Goal: Task Accomplishment & Management: Use online tool/utility

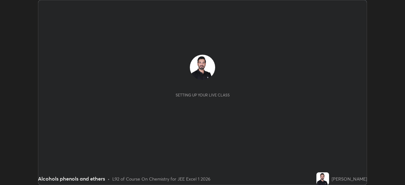
scroll to position [185, 405]
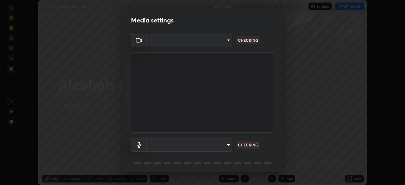
type input "05e465ff83a2709560b00517cc20afcec0d8c6759013130505a18faaf77a7109"
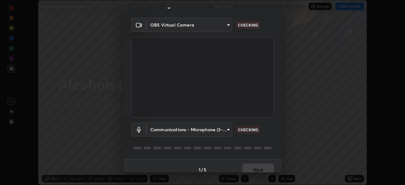
scroll to position [22, 0]
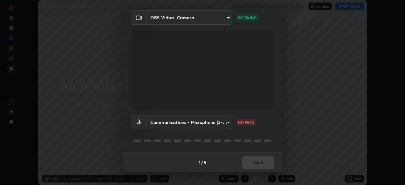
click at [217, 121] on body "Erase all Alcohols phenols and ethers Recording WAS SCHEDULED TO START AT 9:15 …" at bounding box center [202, 92] width 405 height 185
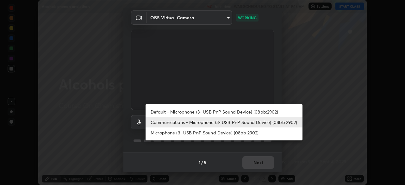
click at [186, 111] on li "Default - Microphone (3- USB PnP Sound Device) (08bb:2902)" at bounding box center [223, 112] width 157 height 10
type input "default"
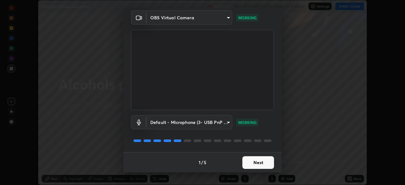
click at [255, 163] on button "Next" at bounding box center [258, 162] width 32 height 13
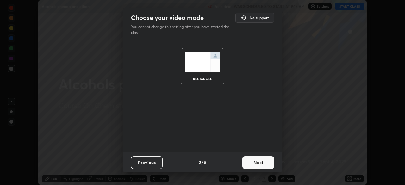
click at [258, 163] on button "Next" at bounding box center [258, 162] width 32 height 13
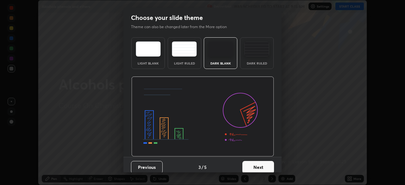
click at [265, 165] on button "Next" at bounding box center [258, 167] width 32 height 13
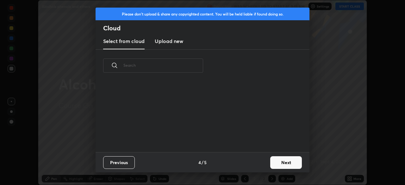
click at [281, 164] on button "Next" at bounding box center [286, 162] width 32 height 13
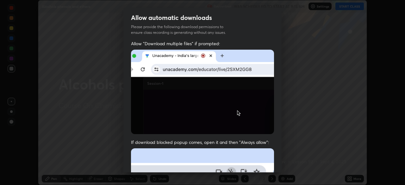
click at [281, 100] on div "Allow automatic downloads Please provide the following download permissions to …" at bounding box center [202, 92] width 405 height 185
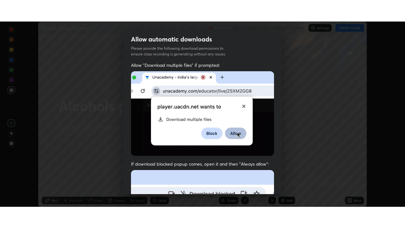
scroll to position [144, 0]
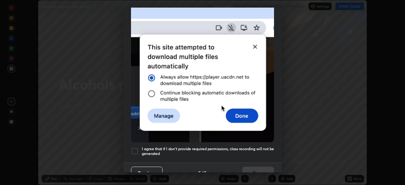
click at [135, 150] on div at bounding box center [135, 151] width 8 height 8
click at [253, 168] on button "Done" at bounding box center [258, 173] width 32 height 13
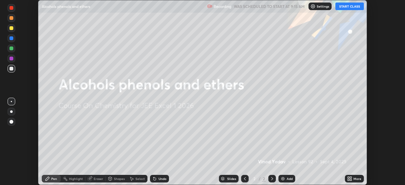
click at [349, 6] on button "START CLASS" at bounding box center [349, 7] width 28 height 8
click at [287, 180] on div "Add" at bounding box center [290, 178] width 6 height 3
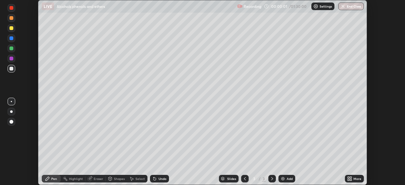
click at [354, 179] on div "More" at bounding box center [357, 178] width 8 height 3
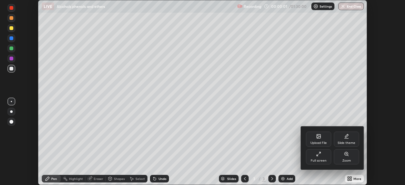
click at [319, 156] on icon at bounding box center [318, 154] width 5 height 5
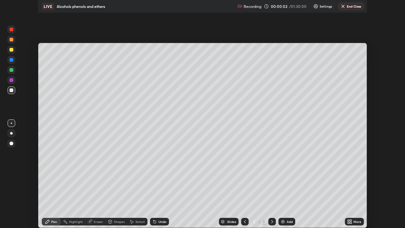
scroll to position [228, 405]
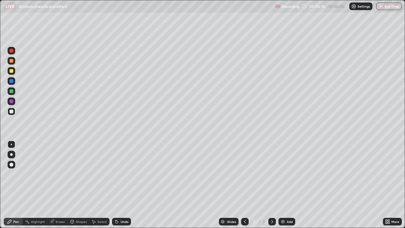
click at [11, 81] on div at bounding box center [11, 81] width 4 height 4
click at [10, 70] on div at bounding box center [11, 71] width 4 height 4
click at [11, 61] on div at bounding box center [11, 61] width 4 height 4
click at [11, 101] on div at bounding box center [11, 101] width 4 height 4
click at [11, 60] on div at bounding box center [11, 61] width 4 height 4
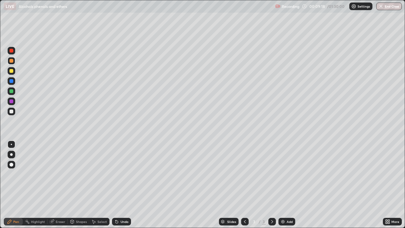
click at [11, 70] on div at bounding box center [11, 71] width 4 height 4
click at [286, 185] on div "Add" at bounding box center [286, 222] width 17 height 8
click at [12, 81] on div at bounding box center [11, 81] width 4 height 4
click at [11, 101] on div at bounding box center [11, 101] width 4 height 4
click at [11, 91] on div at bounding box center [11, 91] width 4 height 4
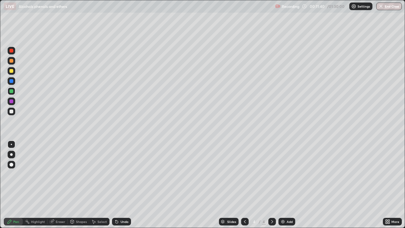
click at [11, 103] on div at bounding box center [11, 101] width 4 height 4
click at [12, 51] on div at bounding box center [11, 51] width 4 height 4
click at [11, 93] on div at bounding box center [12, 91] width 8 height 8
click at [288, 185] on div "Add" at bounding box center [290, 221] width 6 height 3
click at [243, 185] on icon at bounding box center [244, 221] width 5 height 5
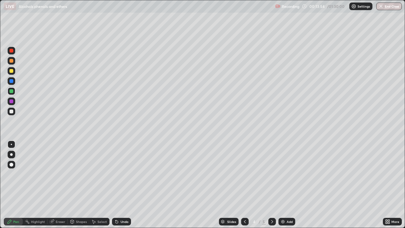
click at [271, 185] on icon at bounding box center [272, 221] width 2 height 3
click at [11, 83] on div at bounding box center [11, 81] width 4 height 4
click at [243, 185] on icon at bounding box center [244, 221] width 5 height 5
click at [271, 185] on icon at bounding box center [271, 221] width 5 height 5
click at [10, 71] on div at bounding box center [11, 71] width 4 height 4
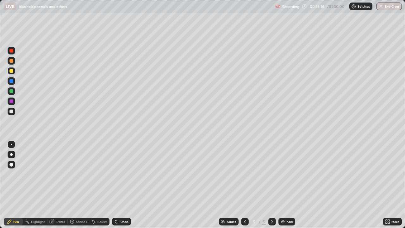
click at [9, 91] on div at bounding box center [11, 91] width 4 height 4
click at [11, 102] on div at bounding box center [11, 101] width 4 height 4
click at [244, 185] on icon at bounding box center [244, 221] width 5 height 5
click at [245, 185] on icon at bounding box center [244, 221] width 5 height 5
click at [271, 185] on icon at bounding box center [271, 221] width 5 height 5
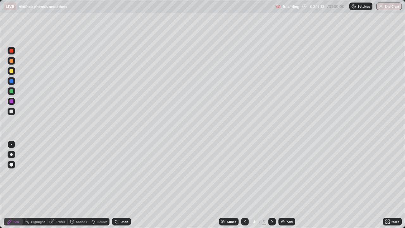
click at [270, 185] on icon at bounding box center [271, 221] width 5 height 5
click at [287, 185] on div "Add" at bounding box center [290, 221] width 6 height 3
click at [10, 61] on div at bounding box center [11, 61] width 4 height 4
click at [244, 185] on icon at bounding box center [244, 221] width 5 height 5
click at [245, 185] on div at bounding box center [245, 222] width 8 height 8
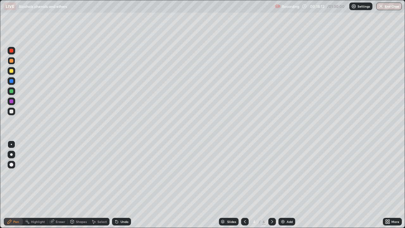
click at [245, 185] on icon at bounding box center [244, 221] width 5 height 5
click at [271, 185] on icon at bounding box center [271, 221] width 5 height 5
click at [271, 185] on icon at bounding box center [272, 221] width 2 height 3
click at [10, 91] on div at bounding box center [11, 91] width 4 height 4
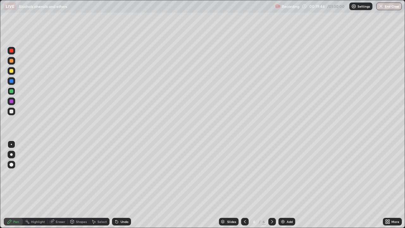
click at [244, 185] on icon at bounding box center [244, 221] width 5 height 5
click at [243, 185] on icon at bounding box center [244, 221] width 5 height 5
click at [245, 185] on icon at bounding box center [244, 221] width 5 height 5
click at [271, 185] on icon at bounding box center [271, 221] width 5 height 5
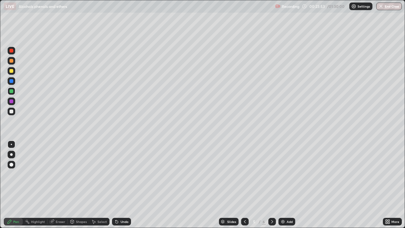
click at [271, 185] on icon at bounding box center [271, 221] width 5 height 5
click at [245, 185] on icon at bounding box center [245, 221] width 2 height 3
click at [270, 185] on icon at bounding box center [271, 221] width 5 height 5
click at [12, 61] on div at bounding box center [11, 61] width 4 height 4
click at [13, 51] on div at bounding box center [11, 51] width 4 height 4
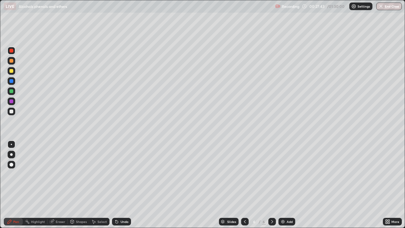
click at [288, 185] on div "Add" at bounding box center [290, 221] width 6 height 3
click at [13, 90] on div at bounding box center [11, 91] width 4 height 4
click at [244, 185] on icon at bounding box center [244, 221] width 5 height 5
click at [270, 185] on icon at bounding box center [271, 221] width 5 height 5
click at [11, 70] on div at bounding box center [11, 71] width 4 height 4
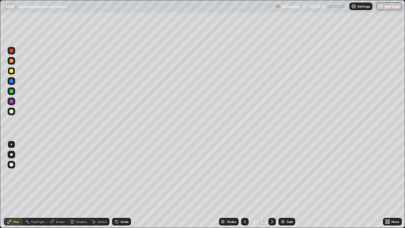
click at [61, 185] on div "Eraser" at bounding box center [60, 221] width 9 height 3
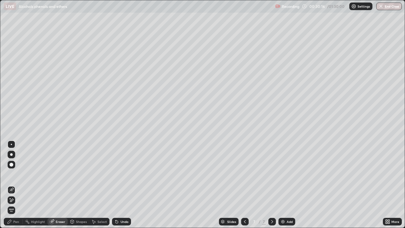
click at [19, 185] on div "Pen" at bounding box center [16, 221] width 6 height 3
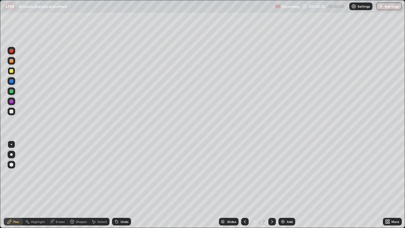
click at [10, 101] on div at bounding box center [11, 101] width 4 height 4
click at [12, 90] on div at bounding box center [11, 91] width 4 height 4
click at [11, 102] on div at bounding box center [11, 101] width 4 height 4
click at [284, 185] on img at bounding box center [282, 221] width 5 height 5
click at [10, 82] on div at bounding box center [11, 81] width 4 height 4
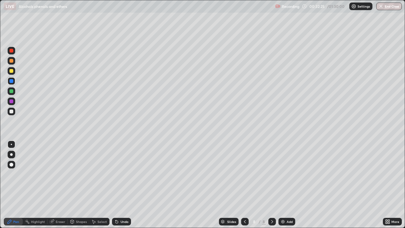
click at [57, 185] on div "Eraser" at bounding box center [60, 221] width 9 height 3
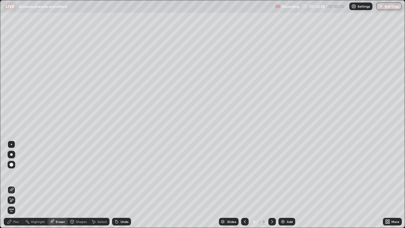
click at [17, 185] on div "Pen" at bounding box center [16, 221] width 6 height 3
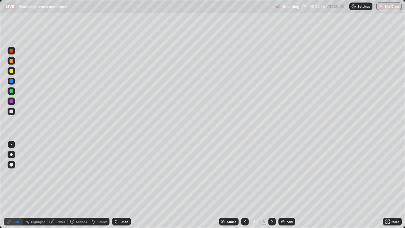
click at [11, 102] on div at bounding box center [11, 101] width 4 height 4
click at [11, 61] on div at bounding box center [11, 61] width 4 height 4
click at [10, 81] on div at bounding box center [11, 81] width 4 height 4
click at [12, 101] on div at bounding box center [11, 101] width 4 height 4
click at [283, 185] on img at bounding box center [282, 221] width 5 height 5
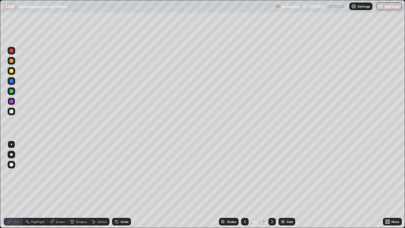
click at [12, 71] on div at bounding box center [11, 71] width 4 height 4
click at [12, 81] on div at bounding box center [11, 81] width 4 height 4
click at [10, 100] on div at bounding box center [11, 101] width 4 height 4
click at [10, 91] on div at bounding box center [11, 91] width 4 height 4
click at [36, 185] on div "Highlight" at bounding box center [38, 221] width 14 height 3
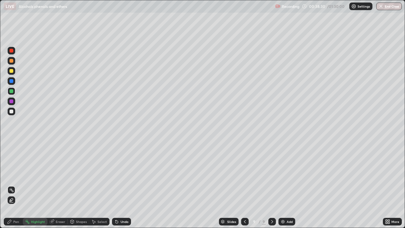
click at [11, 112] on div at bounding box center [11, 111] width 4 height 4
click at [19, 185] on div "Pen" at bounding box center [16, 221] width 6 height 3
click at [11, 53] on div at bounding box center [12, 51] width 8 height 8
click at [244, 185] on icon at bounding box center [244, 221] width 5 height 5
click at [244, 185] on icon at bounding box center [245, 221] width 2 height 3
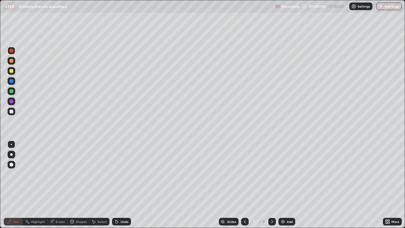
click at [271, 185] on icon at bounding box center [271, 221] width 5 height 5
click at [244, 185] on icon at bounding box center [244, 221] width 5 height 5
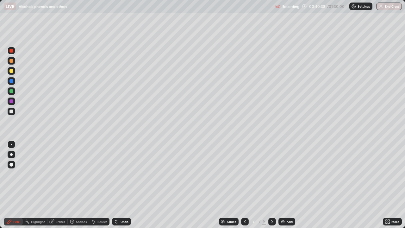
click at [271, 185] on icon at bounding box center [271, 221] width 5 height 5
click at [248, 185] on div at bounding box center [245, 222] width 8 height 8
click at [271, 185] on icon at bounding box center [271, 221] width 5 height 5
click at [271, 185] on icon at bounding box center [272, 221] width 2 height 3
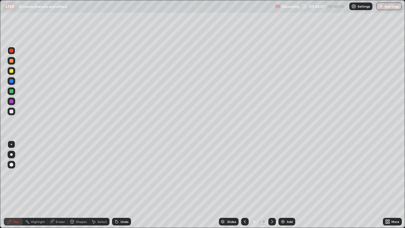
click at [283, 185] on img at bounding box center [282, 221] width 5 height 5
click at [11, 90] on div at bounding box center [11, 91] width 4 height 4
click at [11, 102] on div at bounding box center [11, 101] width 4 height 4
click at [11, 81] on div at bounding box center [11, 81] width 4 height 4
click at [10, 61] on div at bounding box center [11, 61] width 4 height 4
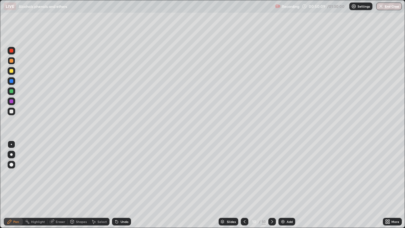
click at [10, 90] on div at bounding box center [11, 91] width 4 height 4
click at [12, 81] on div at bounding box center [11, 81] width 4 height 4
click at [12, 101] on div at bounding box center [11, 101] width 4 height 4
click at [286, 185] on div "Add" at bounding box center [286, 222] width 17 height 8
click at [12, 71] on div at bounding box center [11, 71] width 4 height 4
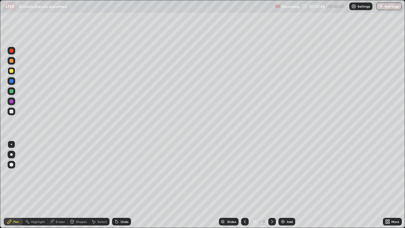
click at [244, 185] on icon at bounding box center [244, 221] width 5 height 5
click at [271, 185] on icon at bounding box center [272, 221] width 2 height 3
click at [245, 185] on icon at bounding box center [244, 221] width 5 height 5
click at [271, 185] on icon at bounding box center [271, 221] width 5 height 5
click at [9, 90] on div at bounding box center [11, 91] width 4 height 4
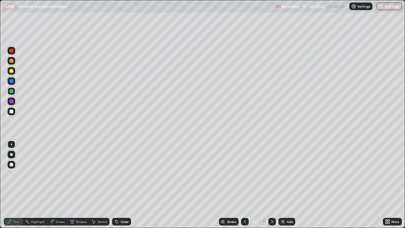
click at [11, 81] on div at bounding box center [11, 81] width 4 height 4
click at [11, 71] on div at bounding box center [11, 71] width 4 height 4
click at [288, 185] on div "Add" at bounding box center [290, 221] width 6 height 3
click at [10, 82] on div at bounding box center [11, 81] width 4 height 4
click at [244, 185] on icon at bounding box center [244, 221] width 5 height 5
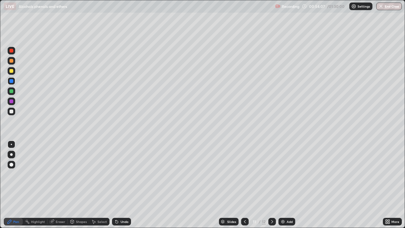
click at [244, 185] on icon at bounding box center [244, 221] width 5 height 5
click at [271, 185] on icon at bounding box center [271, 221] width 5 height 5
click at [11, 61] on div at bounding box center [11, 61] width 4 height 4
click at [10, 70] on div at bounding box center [11, 71] width 4 height 4
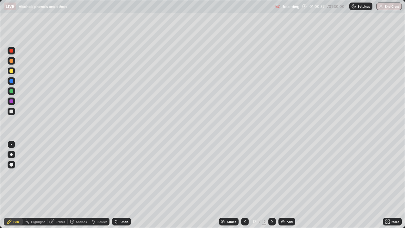
click at [11, 112] on div at bounding box center [11, 111] width 4 height 4
click at [10, 83] on div at bounding box center [11, 81] width 4 height 4
click at [10, 90] on div at bounding box center [11, 91] width 4 height 4
click at [9, 82] on div at bounding box center [11, 81] width 4 height 4
click at [11, 61] on div at bounding box center [11, 61] width 4 height 4
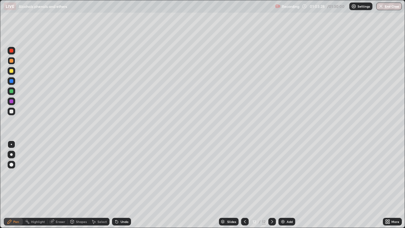
click at [286, 185] on div "Add" at bounding box center [286, 222] width 17 height 8
click at [11, 81] on div at bounding box center [11, 81] width 4 height 4
click at [11, 100] on div at bounding box center [11, 101] width 4 height 4
click at [11, 51] on div at bounding box center [11, 51] width 4 height 4
click at [10, 61] on div at bounding box center [11, 61] width 4 height 4
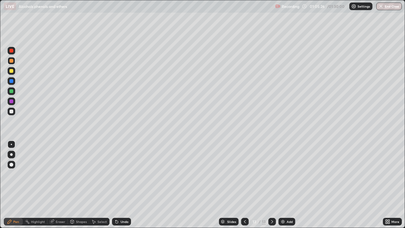
click at [10, 91] on div at bounding box center [11, 91] width 4 height 4
click at [12, 72] on div at bounding box center [11, 71] width 4 height 4
click at [10, 81] on div at bounding box center [11, 81] width 4 height 4
click at [10, 61] on div at bounding box center [11, 61] width 4 height 4
click at [9, 90] on div at bounding box center [12, 91] width 8 height 8
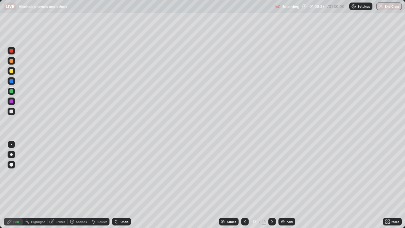
click at [286, 185] on div "Add" at bounding box center [286, 222] width 17 height 8
click at [243, 185] on icon at bounding box center [244, 221] width 5 height 5
click at [270, 185] on icon at bounding box center [271, 221] width 5 height 5
click at [8, 81] on div at bounding box center [12, 81] width 8 height 8
click at [9, 102] on div at bounding box center [12, 101] width 8 height 8
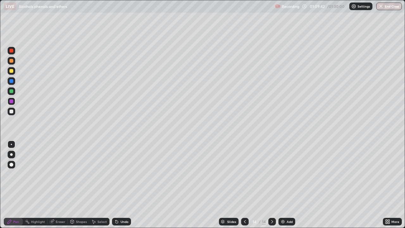
click at [11, 91] on div at bounding box center [11, 91] width 4 height 4
click at [11, 101] on div at bounding box center [11, 101] width 4 height 4
click at [12, 82] on div at bounding box center [11, 81] width 4 height 4
click at [244, 185] on icon at bounding box center [244, 221] width 5 height 5
click at [271, 185] on icon at bounding box center [271, 221] width 5 height 5
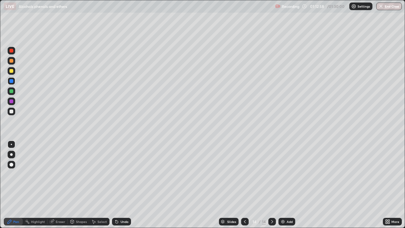
click at [285, 185] on div "Add" at bounding box center [286, 222] width 17 height 8
click at [10, 100] on div at bounding box center [11, 101] width 4 height 4
click at [10, 71] on div at bounding box center [11, 71] width 4 height 4
click at [289, 185] on div "Add" at bounding box center [290, 221] width 6 height 3
click at [244, 185] on icon at bounding box center [244, 221] width 5 height 5
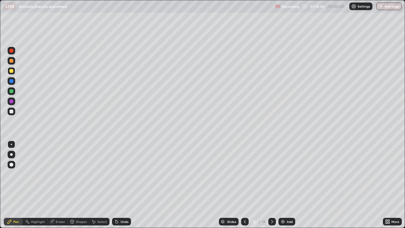
click at [11, 51] on div at bounding box center [11, 51] width 4 height 4
click at [12, 112] on div at bounding box center [11, 111] width 4 height 4
click at [9, 91] on div at bounding box center [11, 91] width 4 height 4
click at [272, 185] on icon at bounding box center [271, 221] width 5 height 5
click at [9, 82] on div at bounding box center [11, 81] width 4 height 4
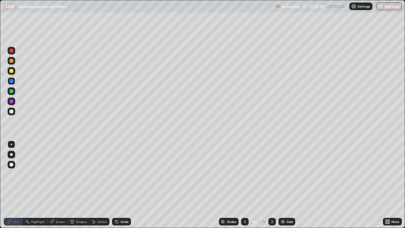
click at [243, 185] on icon at bounding box center [244, 221] width 5 height 5
click at [11, 51] on div at bounding box center [11, 51] width 4 height 4
click at [271, 185] on icon at bounding box center [271, 221] width 5 height 5
click at [243, 185] on div at bounding box center [245, 222] width 8 height 8
click at [272, 185] on icon at bounding box center [271, 221] width 5 height 5
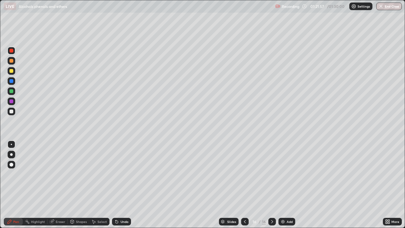
click at [245, 185] on icon at bounding box center [244, 221] width 5 height 5
click at [271, 185] on icon at bounding box center [271, 221] width 5 height 5
click at [244, 185] on icon at bounding box center [245, 221] width 2 height 3
click at [270, 185] on icon at bounding box center [271, 221] width 5 height 5
click at [392, 8] on button "End Class" at bounding box center [389, 7] width 26 height 8
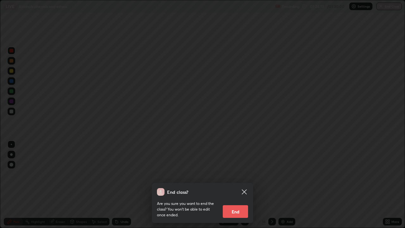
click at [236, 185] on button "End" at bounding box center [235, 211] width 25 height 13
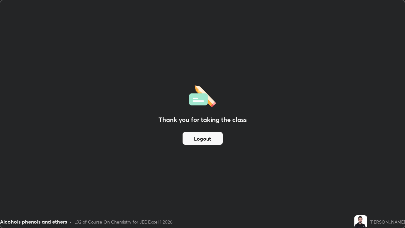
click at [209, 136] on button "Logout" at bounding box center [202, 138] width 40 height 13
